Goal: Check status: Check status

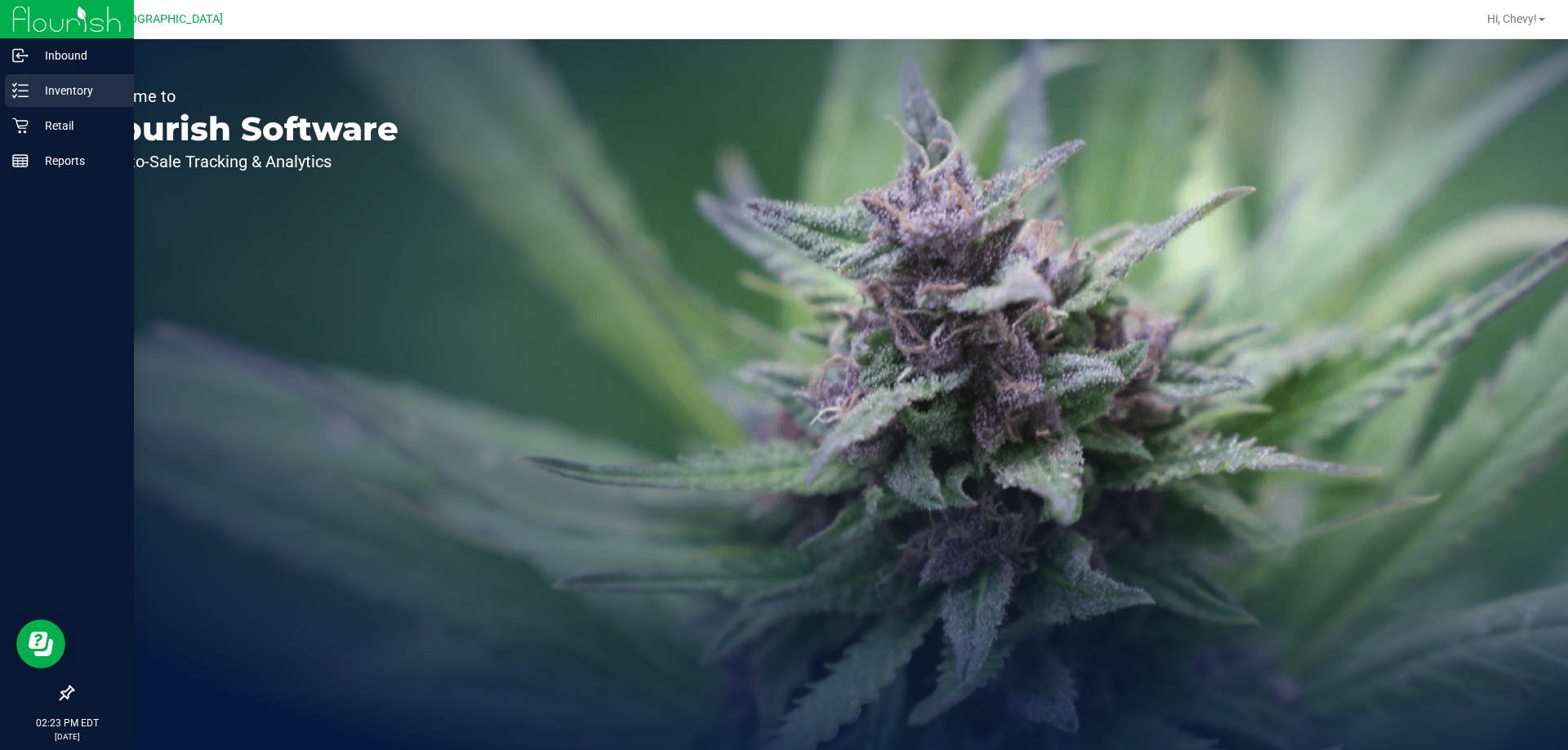
click at [67, 91] on p "Inventory" at bounding box center [78, 90] width 98 height 20
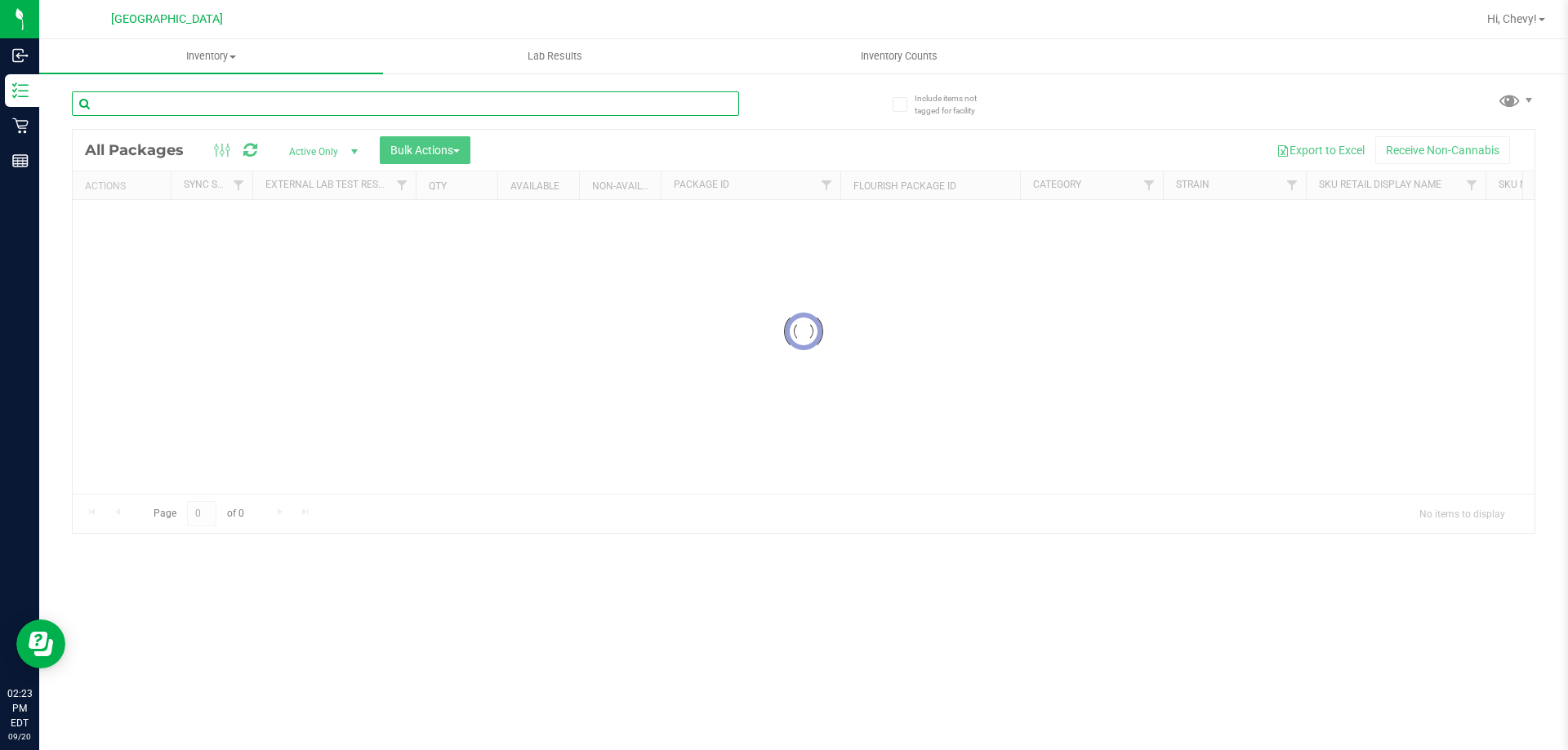
click at [219, 100] on input "text" at bounding box center [405, 103] width 667 height 25
type input "jgn"
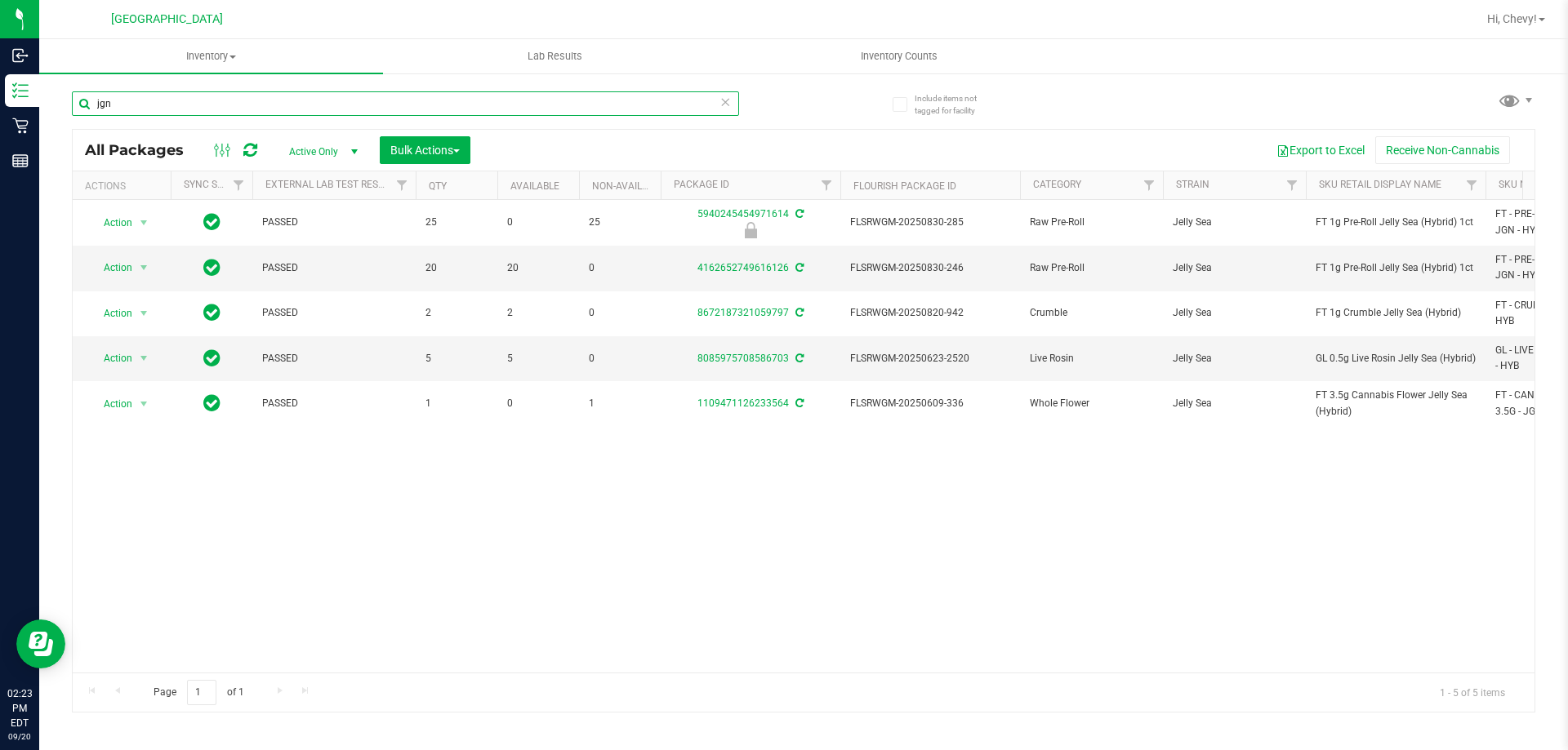
click at [222, 103] on input "jgn" at bounding box center [405, 103] width 667 height 25
click at [222, 102] on input "jgn" at bounding box center [405, 103] width 667 height 25
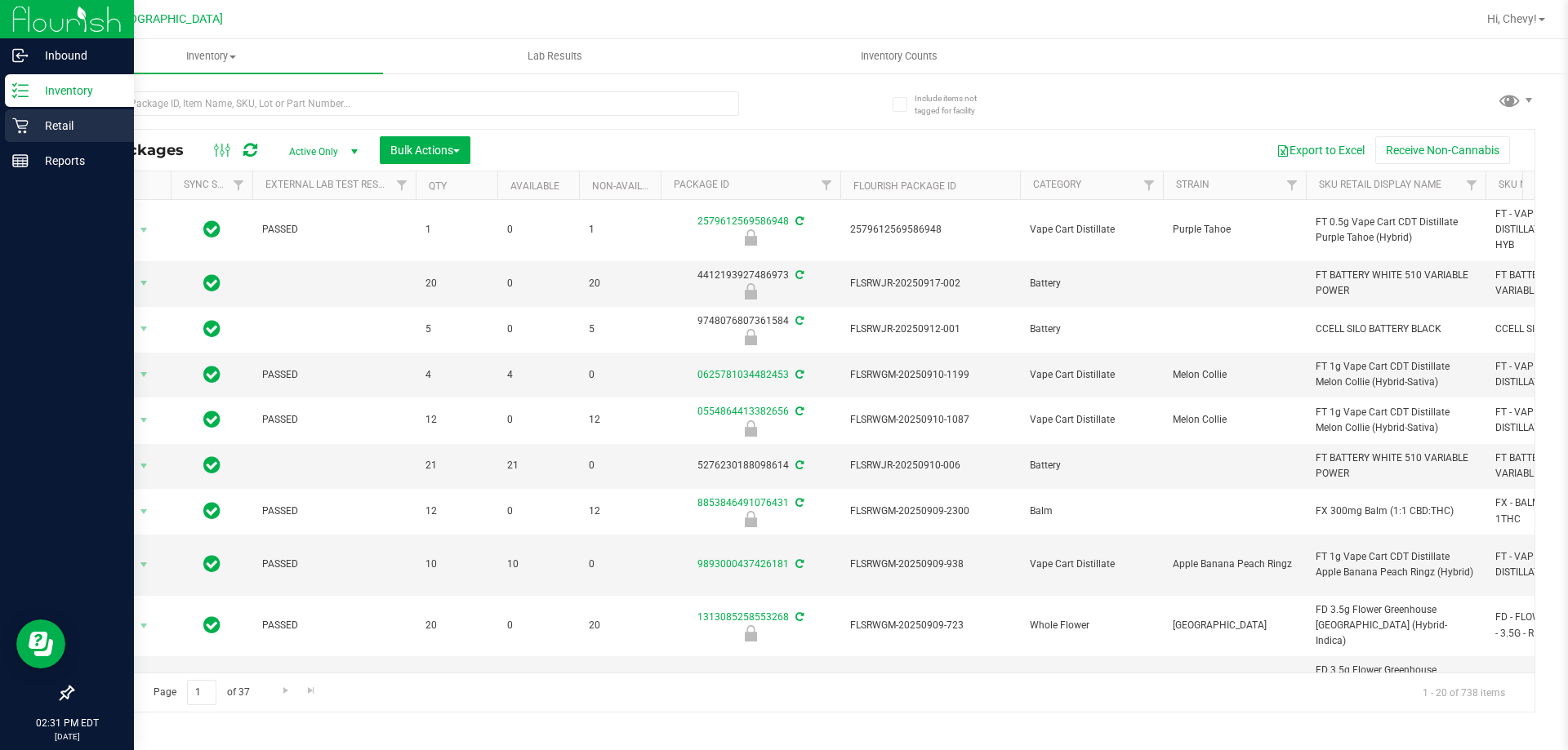
click at [55, 128] on p "Retail" at bounding box center [78, 125] width 98 height 20
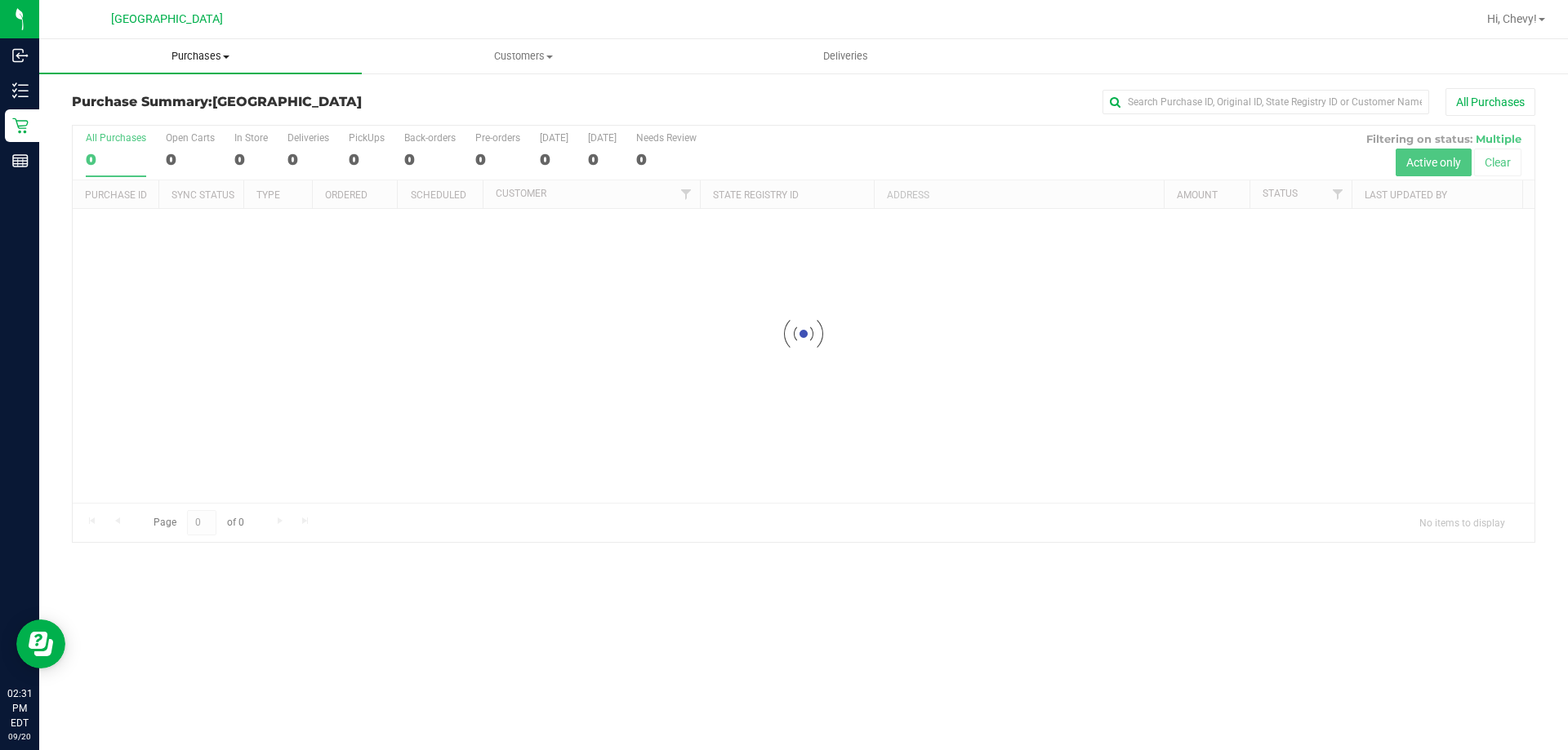
click at [180, 54] on span "Purchases" at bounding box center [200, 56] width 323 height 14
click at [116, 109] on li "Fulfillment" at bounding box center [200, 118] width 323 height 20
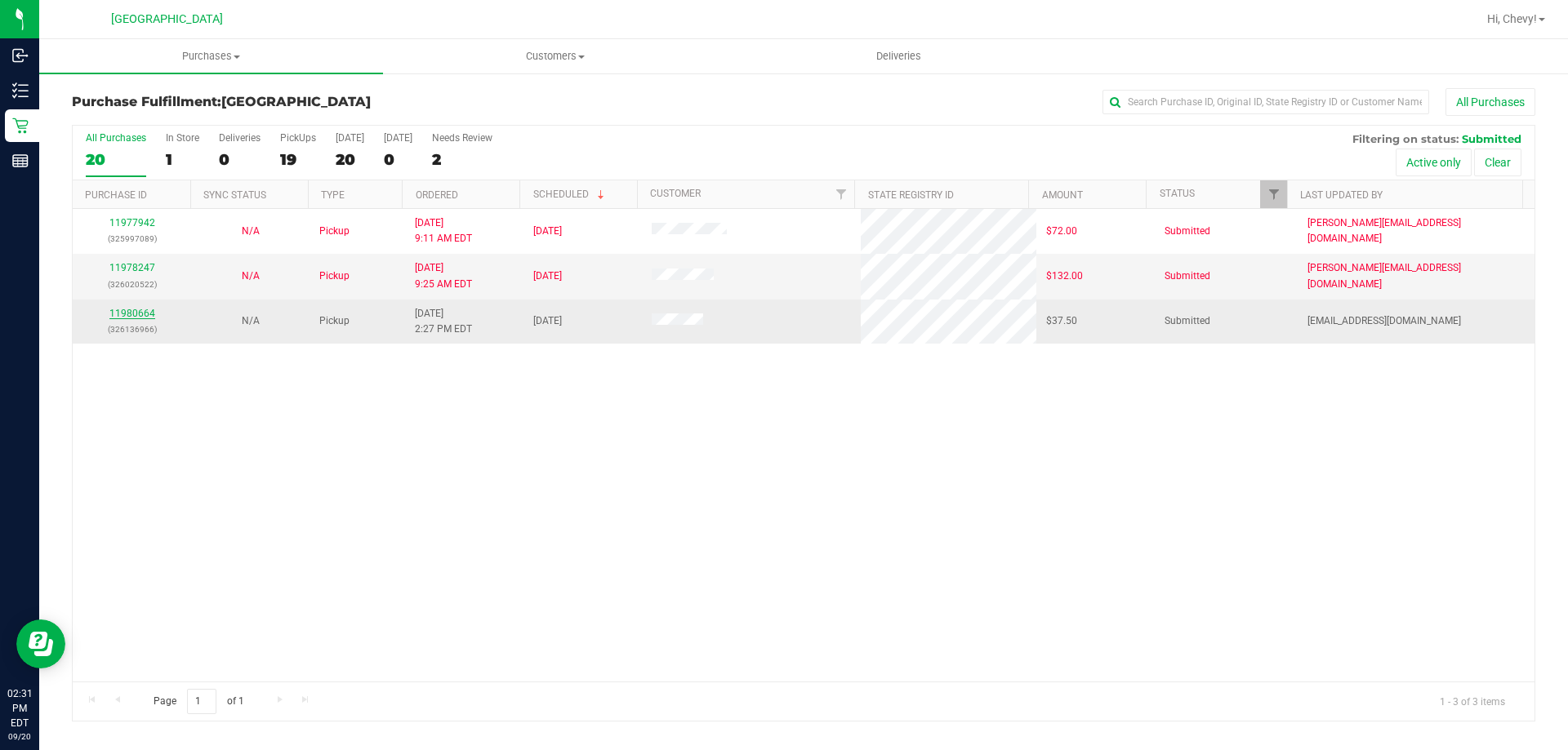
click at [144, 315] on link "11980664" at bounding box center [132, 313] width 46 height 11
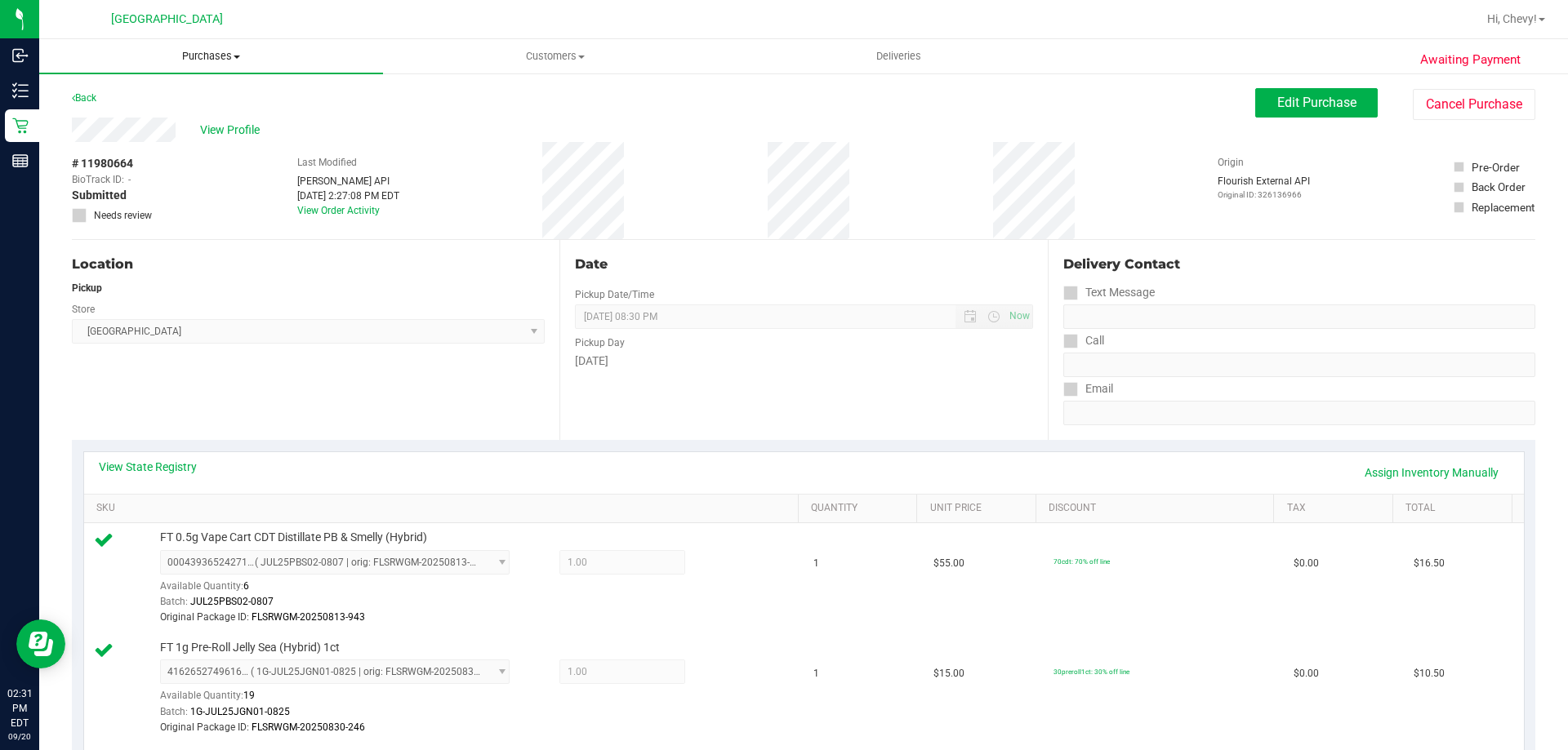
click at [206, 56] on span "Purchases" at bounding box center [211, 56] width 344 height 14
click at [118, 117] on span "Fulfillment" at bounding box center [89, 117] width 101 height 14
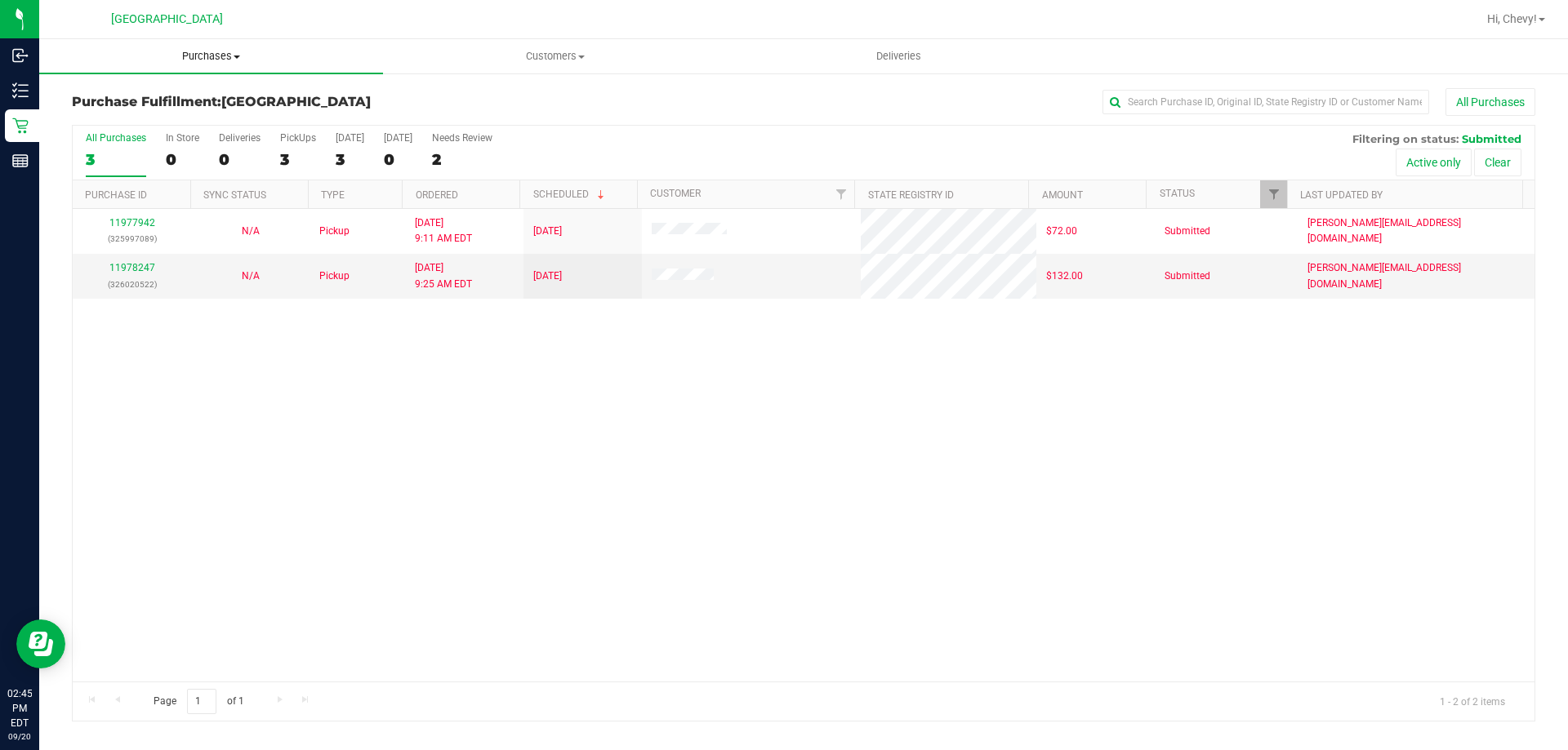
click at [200, 45] on uib-tab-heading "Purchases Summary of purchases Fulfillment All purchases" at bounding box center [211, 56] width 344 height 34
click at [88, 115] on span "Fulfillment" at bounding box center [89, 117] width 101 height 14
